Goal: Task Accomplishment & Management: Manage account settings

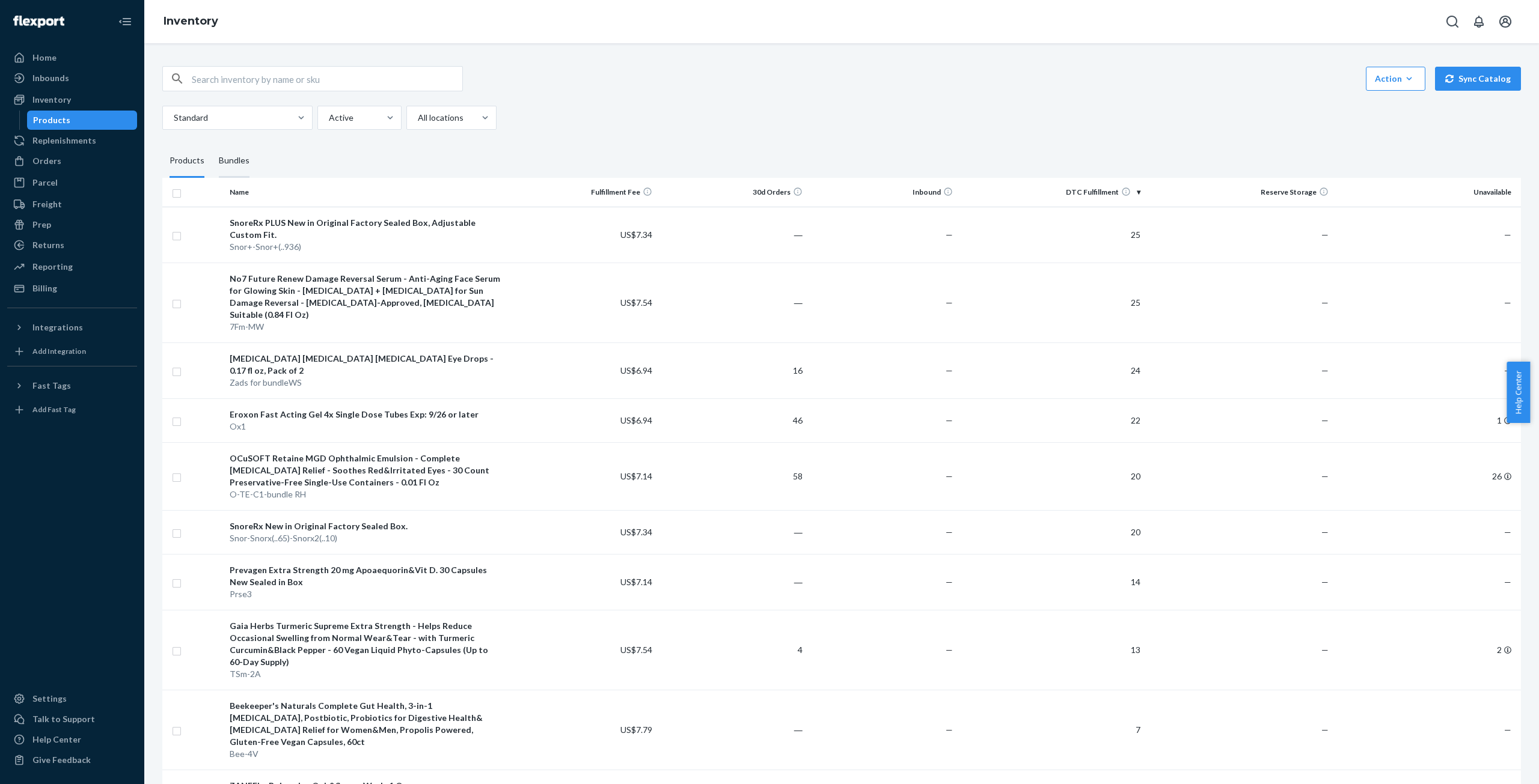
click at [234, 159] on div "Bundles" at bounding box center [234, 161] width 31 height 34
click at [212, 144] on input "Bundles" at bounding box center [212, 144] width 0 height 0
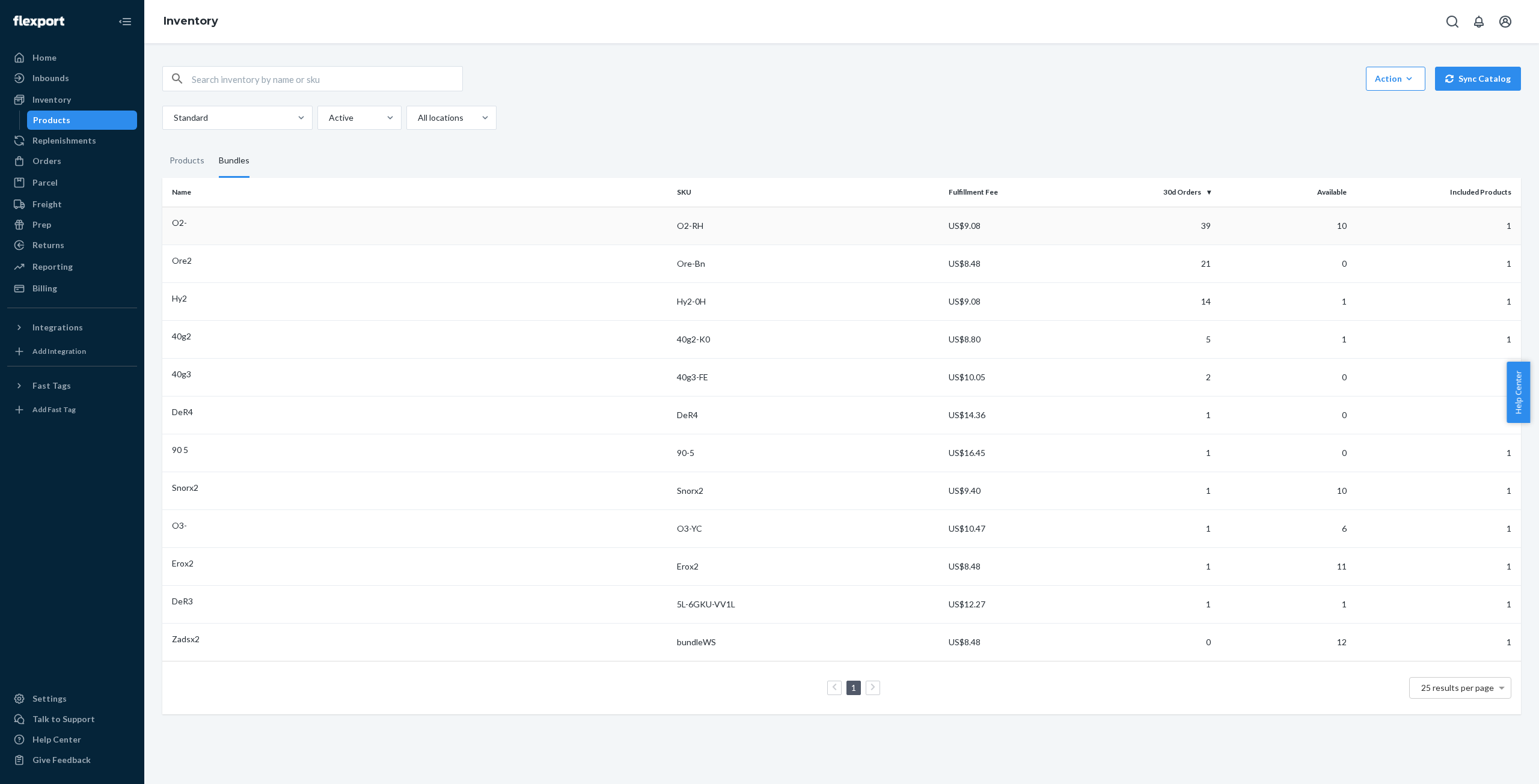
click at [271, 223] on div "O2-" at bounding box center [419, 222] width 496 height 12
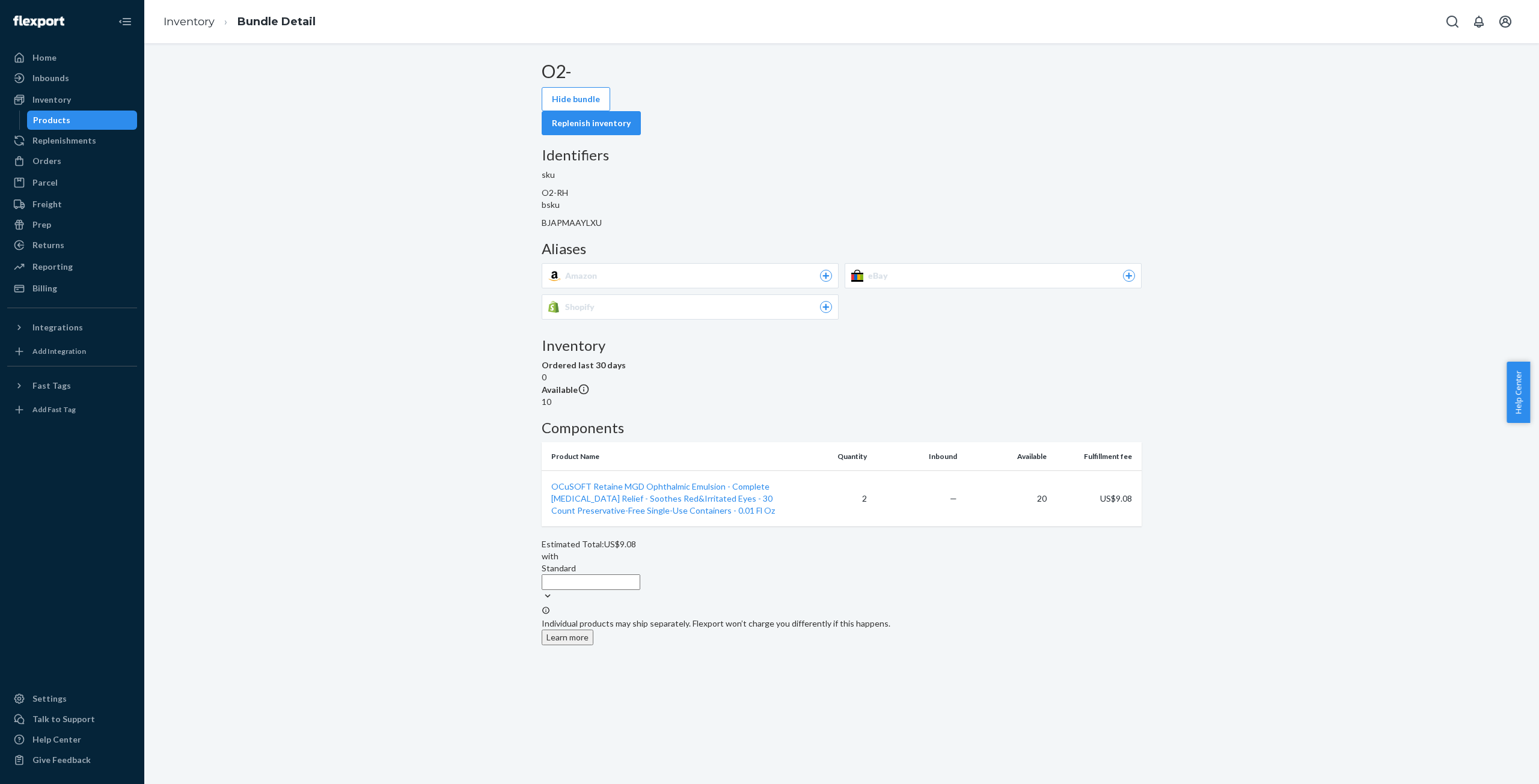
click at [832, 270] on div "Amazon" at bounding box center [698, 276] width 267 height 12
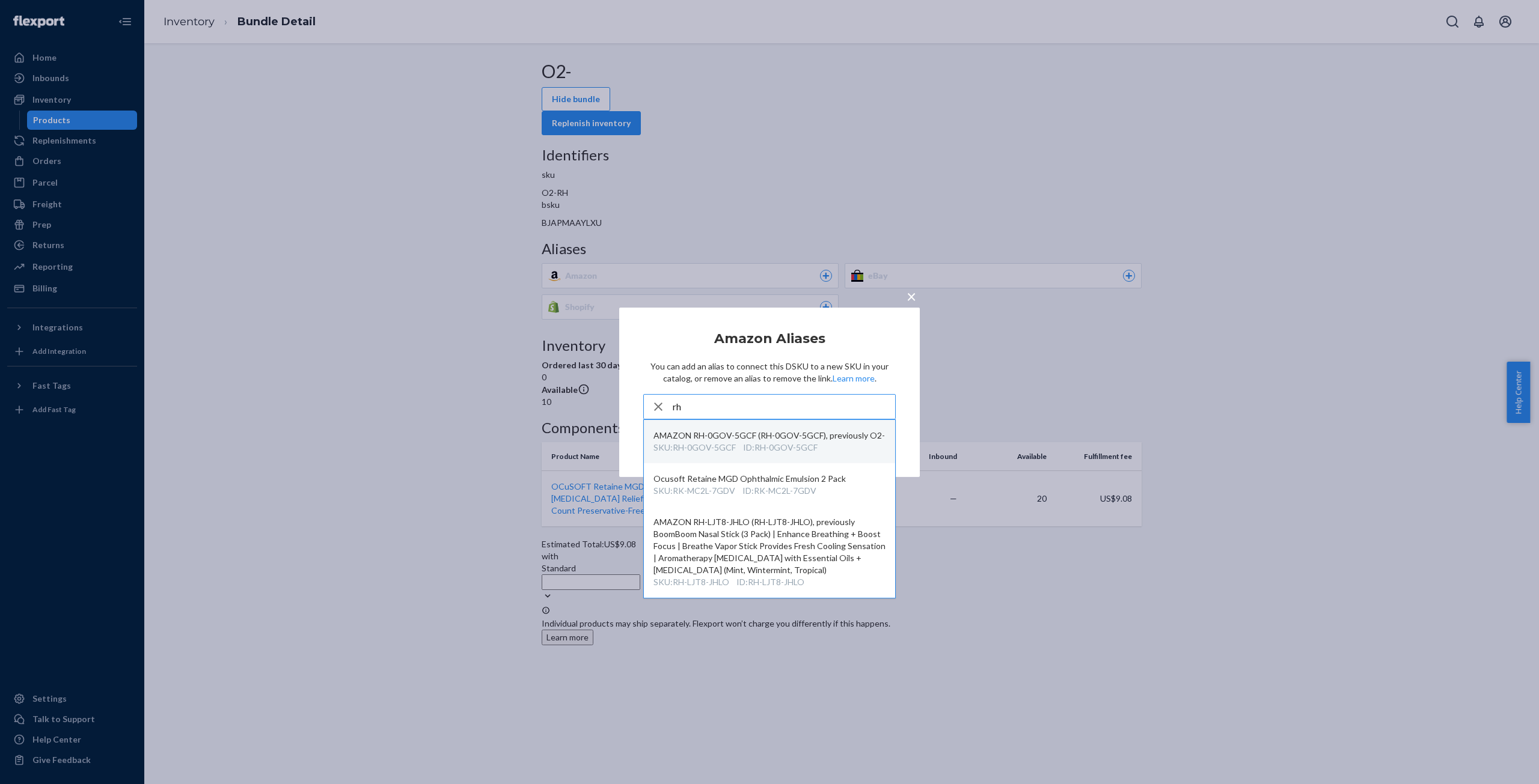
type input "rh"
click at [713, 442] on div "SKU : RH-0GOV-5GCF" at bounding box center [695, 447] width 82 height 12
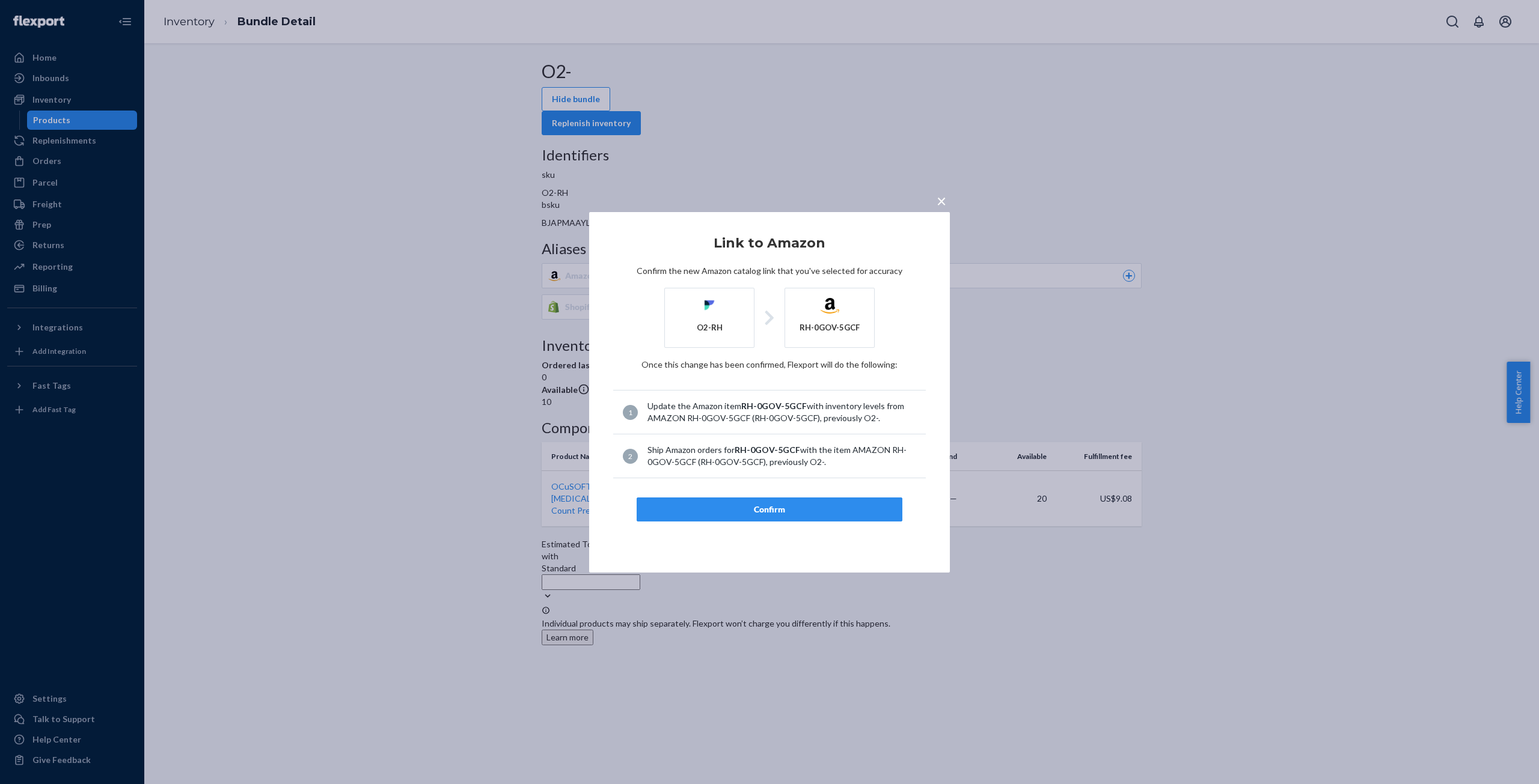
click at [767, 517] on button "Confirm" at bounding box center [770, 510] width 266 height 24
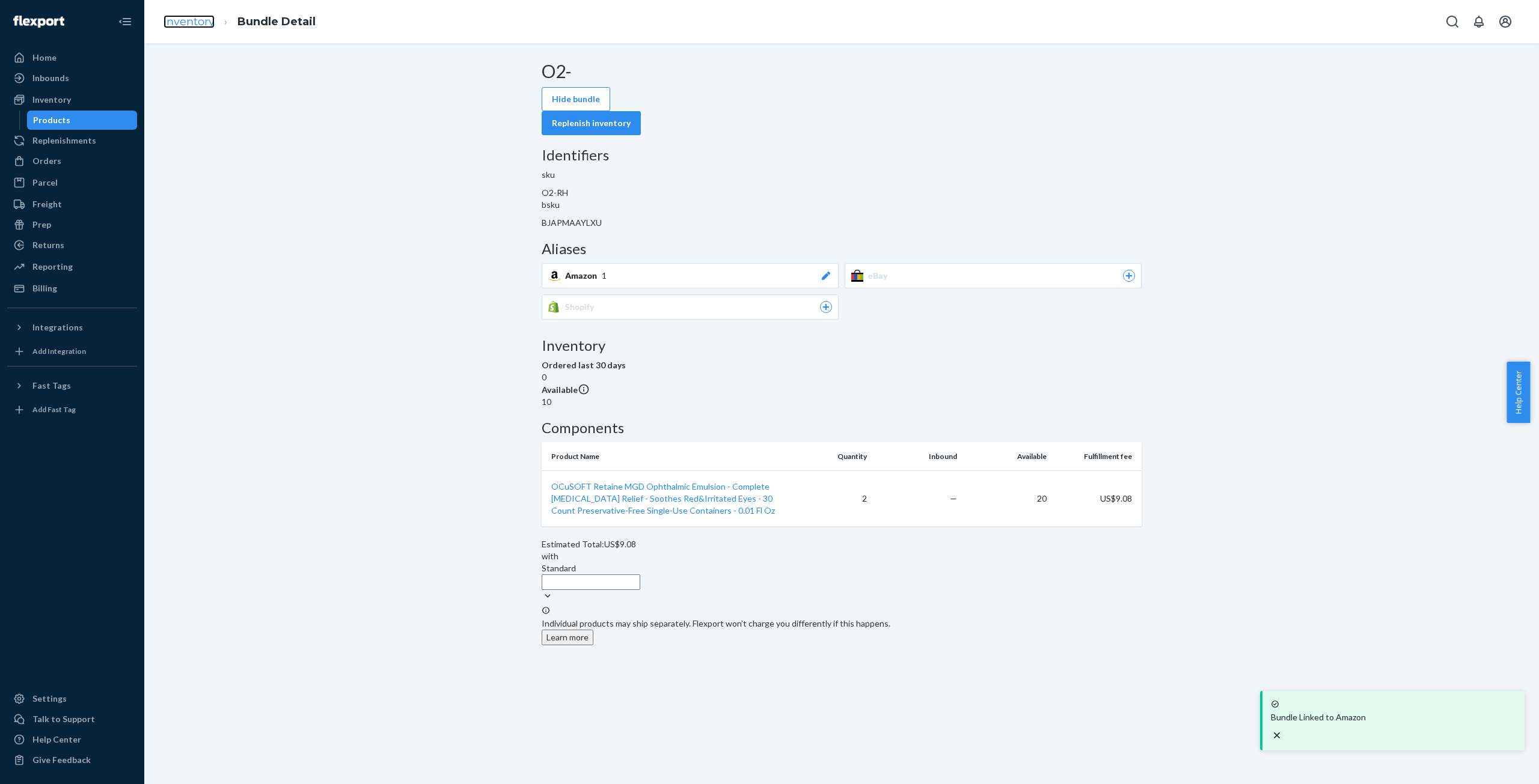
click at [190, 21] on link "Inventory" at bounding box center [189, 22] width 51 height 13
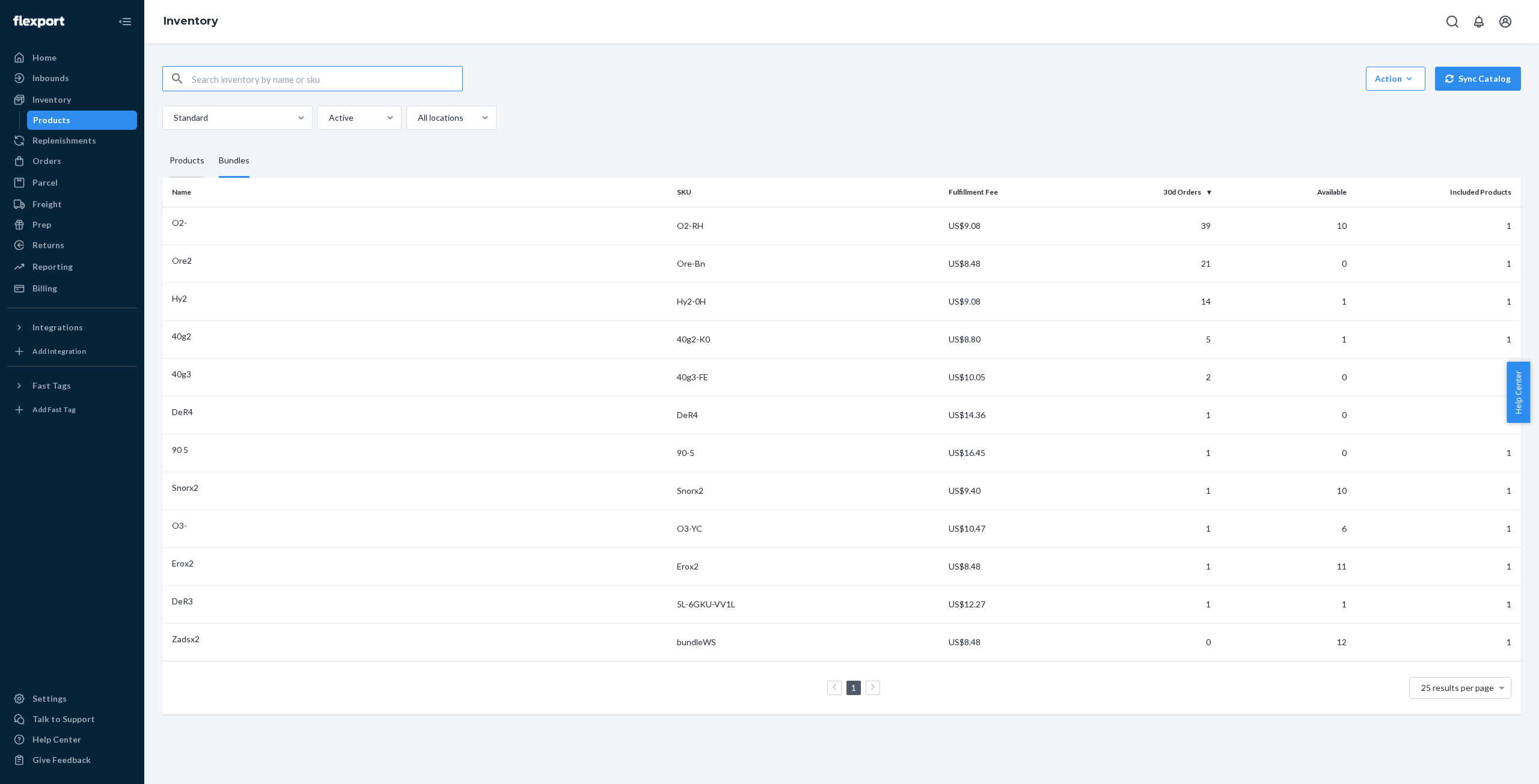
click at [179, 161] on div "Products" at bounding box center [186, 161] width 35 height 34
click at [162, 144] on input "Products" at bounding box center [162, 144] width 0 height 0
